Goal: Check status

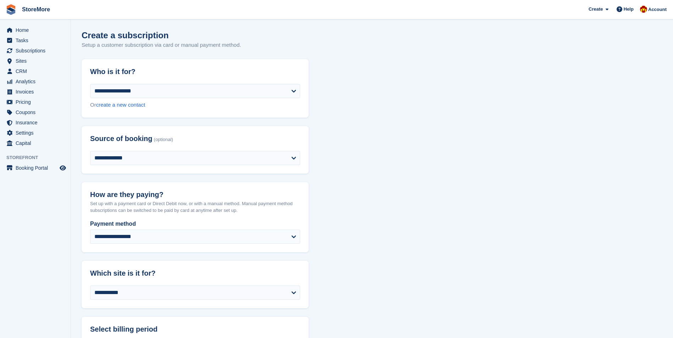
select select "****"
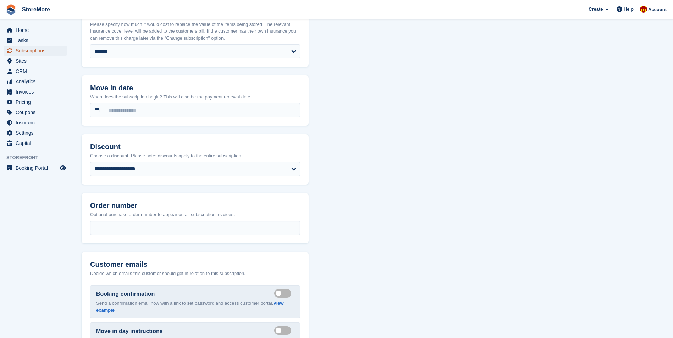
click at [24, 47] on span "Subscriptions" at bounding box center [37, 51] width 43 height 10
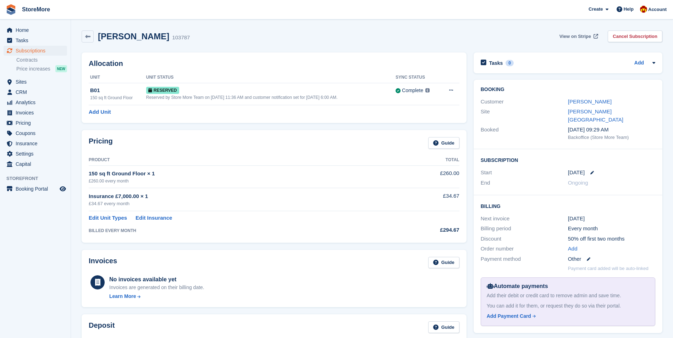
click at [581, 39] on span "View on Stripe" at bounding box center [575, 36] width 32 height 7
